Goal: Task Accomplishment & Management: Manage account settings

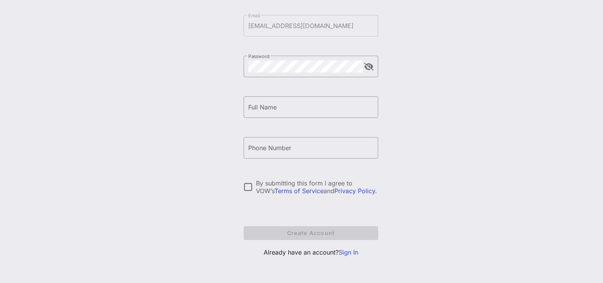
click at [346, 251] on link "Sign In" at bounding box center [349, 253] width 20 height 8
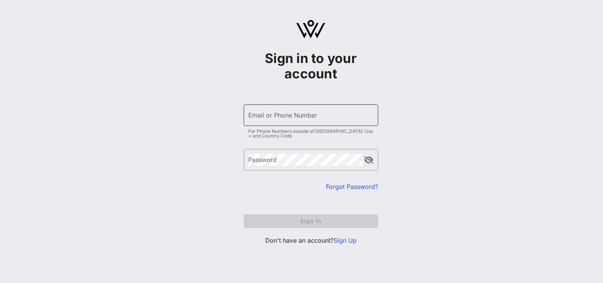
type input "[EMAIL_ADDRESS][DOMAIN_NAME]"
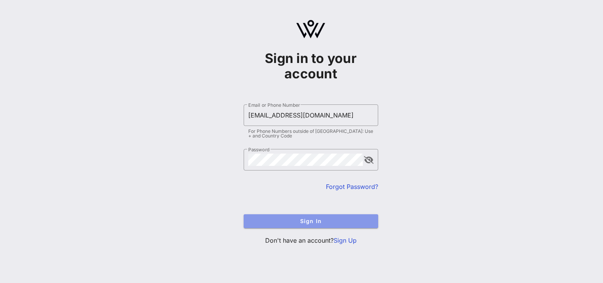
click at [333, 218] on span "Sign In" at bounding box center [311, 221] width 122 height 7
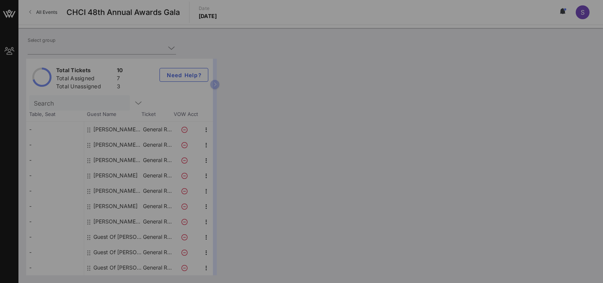
type input "[PERSON_NAME] for Congress ([PERSON_NAME] for Congress) [[PERSON_NAME], [EMAIL_…"
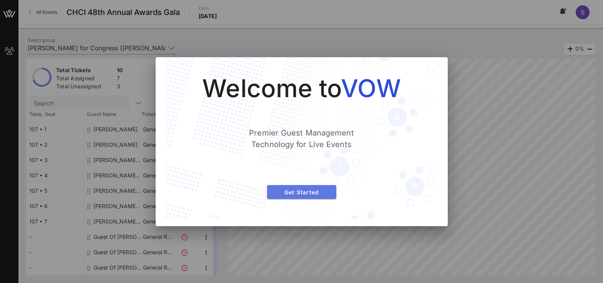
click at [289, 192] on span "Get Started" at bounding box center [301, 192] width 57 height 7
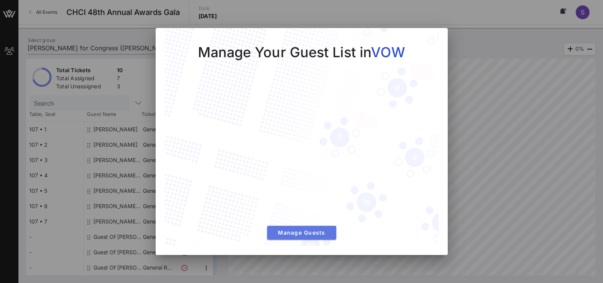
click at [300, 236] on span "Manage Guests" at bounding box center [301, 233] width 57 height 7
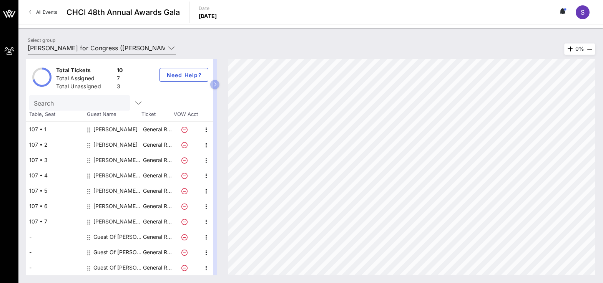
click at [133, 236] on div "Guest Of [PERSON_NAME] for Congress" at bounding box center [117, 237] width 48 height 15
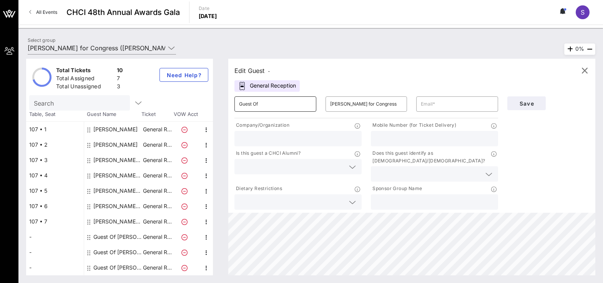
click at [278, 103] on input "Guest Of" at bounding box center [275, 104] width 73 height 12
click at [276, 109] on input "Guest Of" at bounding box center [275, 104] width 73 height 12
type input "[PERSON_NAME]"
paste input "[EMAIL_ADDRESS][DOMAIN_NAME]"
click at [473, 104] on input "[EMAIL_ADDRESS][DOMAIN_NAME]" at bounding box center [457, 104] width 73 height 12
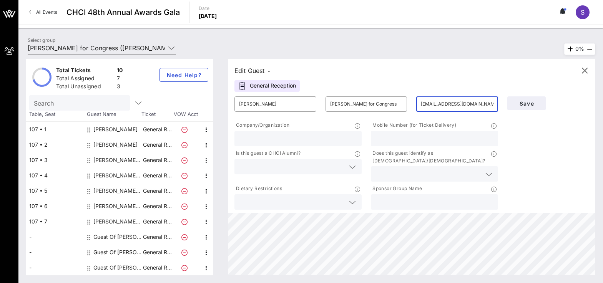
click at [473, 104] on input "[EMAIL_ADDRESS][DOMAIN_NAME]" at bounding box center [457, 104] width 73 height 12
type input "[EMAIL_ADDRESS][DOMAIN_NAME]"
click at [474, 107] on input "[EMAIL_ADDRESS][DOMAIN_NAME]" at bounding box center [457, 104] width 73 height 12
click at [386, 133] on div at bounding box center [435, 138] width 118 height 15
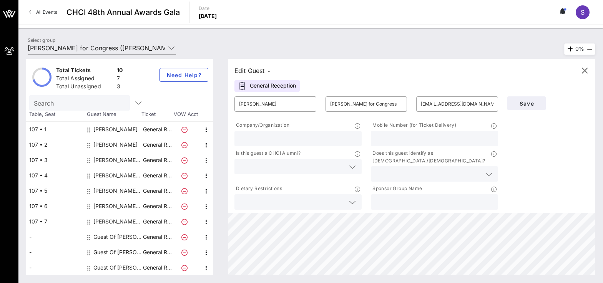
paste input "4792468293"
click at [386, 138] on input "4792468293" at bounding box center [435, 139] width 118 height 10
drag, startPoint x: 395, startPoint y: 139, endPoint x: 424, endPoint y: 139, distance: 29.6
click at [396, 140] on input "479-2468293" at bounding box center [435, 139] width 118 height 10
type input "[PHONE_NUMBER]"
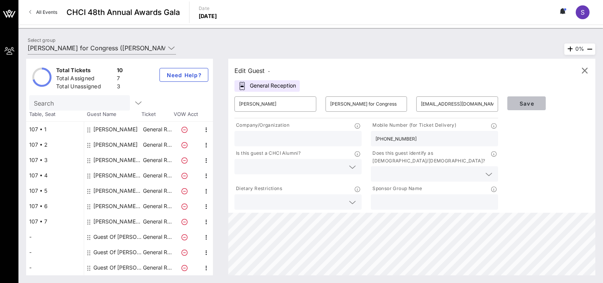
click at [534, 104] on span "Save" at bounding box center [527, 103] width 26 height 7
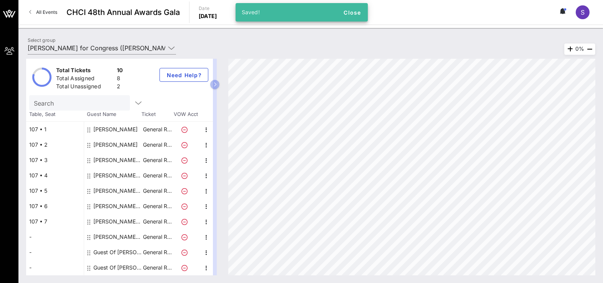
click at [118, 251] on div "Guest Of [PERSON_NAME] for Congress" at bounding box center [117, 252] width 48 height 15
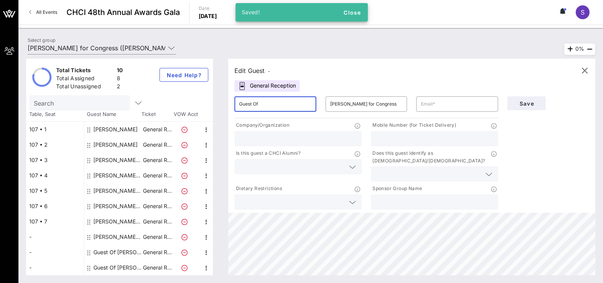
click at [295, 106] on input "Guest Of" at bounding box center [275, 104] width 73 height 12
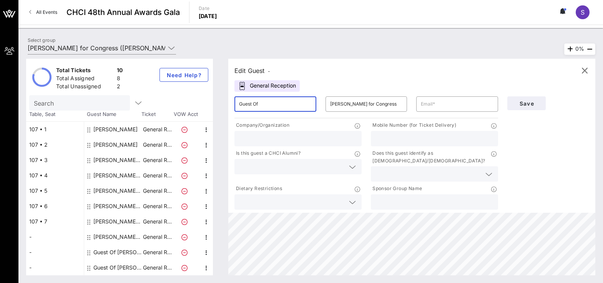
drag, startPoint x: 299, startPoint y: 106, endPoint x: 114, endPoint y: 105, distance: 184.9
click at [114, 105] on div "Total Tickets 10 Total Assigned 8 Total Unassigned 2 Need Help? Search Table, S…" at bounding box center [310, 167] width 569 height 217
type input "[PERSON_NAME]"
click at [588, 71] on icon "button" at bounding box center [584, 70] width 9 height 9
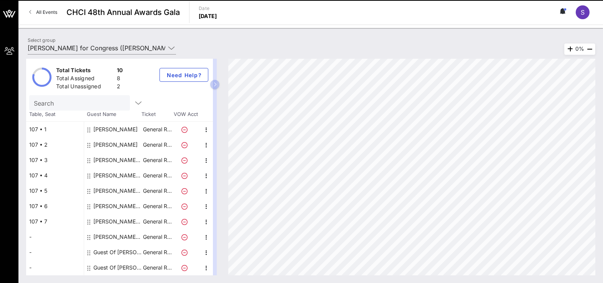
click at [216, 85] on icon "button" at bounding box center [214, 84] width 3 height 5
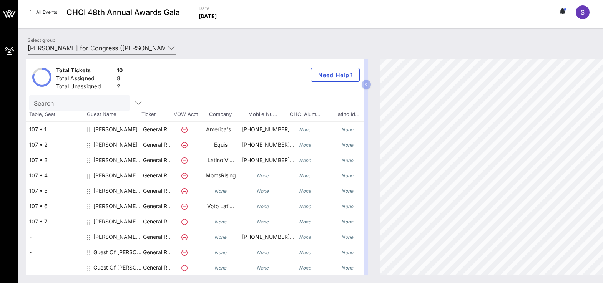
click at [128, 128] on div "[PERSON_NAME]" at bounding box center [115, 133] width 44 height 22
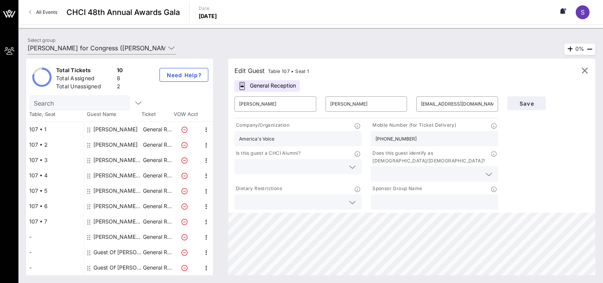
click at [126, 144] on div "[PERSON_NAME]" at bounding box center [115, 144] width 44 height 15
type input "[PERSON_NAME]"
type input "[EMAIL_ADDRESS][DOMAIN_NAME]"
type input "Equis"
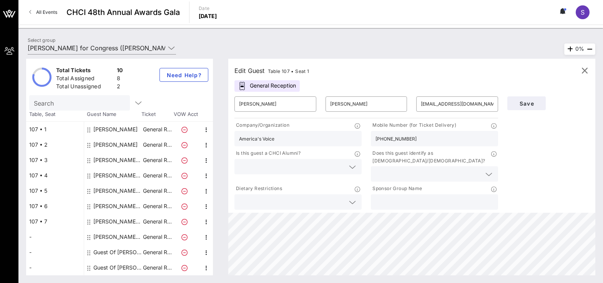
type input "[PHONE_NUMBER]"
click at [126, 158] on div "[PERSON_NAME] [PERSON_NAME] for Congress" at bounding box center [117, 160] width 48 height 15
type input "[PERSON_NAME]"
type input "[PERSON_NAME] for Congress"
type input "[PERSON_NAME][EMAIL_ADDRESS][PERSON_NAME][DOMAIN_NAME]"
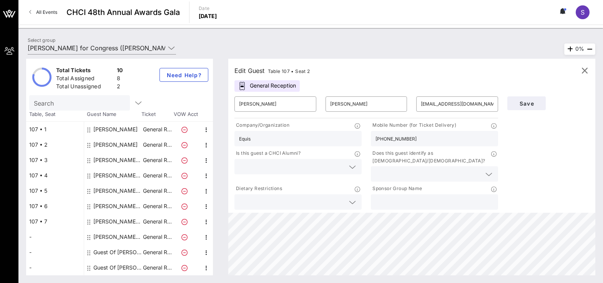
type input "Latino Victory Project"
type input "[PHONE_NUMBER]"
click at [125, 174] on div "[PERSON_NAME] for Congress" at bounding box center [117, 175] width 48 height 15
type input "[PERSON_NAME]"
type input "[PERSON_NAME][EMAIL_ADDRESS][DOMAIN_NAME]"
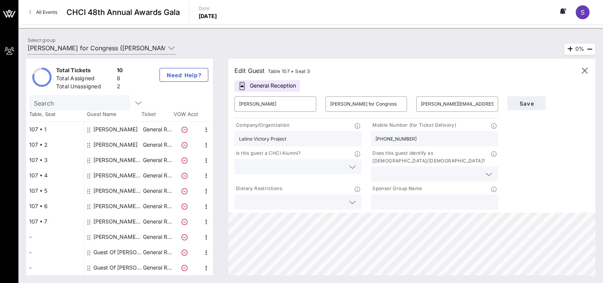
type input "MomsRising"
click at [126, 188] on div "[PERSON_NAME] for Congress" at bounding box center [117, 190] width 48 height 15
type input "[PERSON_NAME]"
type input "[PERSON_NAME][EMAIL_ADDRESS][PERSON_NAME][DOMAIN_NAME]"
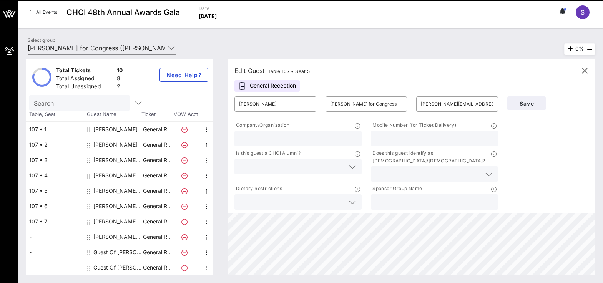
click at [126, 208] on div "[PERSON_NAME] for Congress" at bounding box center [117, 206] width 48 height 15
type input "[PERSON_NAME]"
type input "[PERSON_NAME][EMAIL_ADDRESS][DOMAIN_NAME]"
type input "Voto Latino"
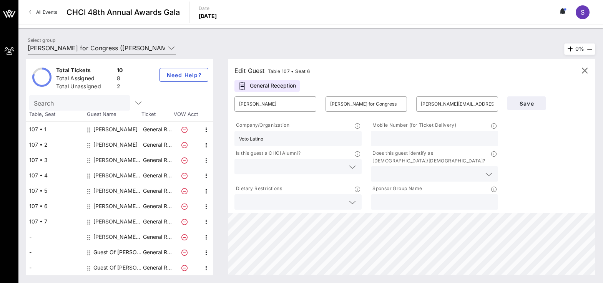
click at [125, 216] on div "[PERSON_NAME] for Congress" at bounding box center [117, 221] width 48 height 15
type input "[PERSON_NAME]"
type input "[EMAIL_ADDRESS][DOMAIN_NAME]"
click at [119, 239] on div "[PERSON_NAME] for Congress" at bounding box center [117, 237] width 48 height 15
type input "[PERSON_NAME]"
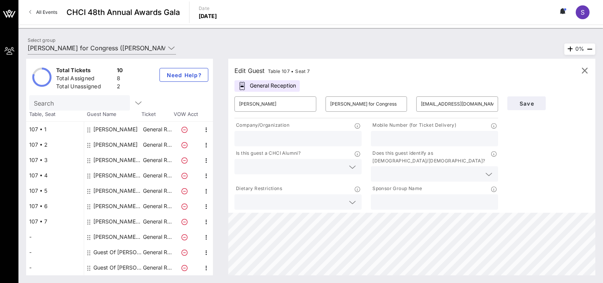
type input "[EMAIL_ADDRESS][DOMAIN_NAME]"
type input "[PHONE_NUMBER]"
